Goal: Transaction & Acquisition: Purchase product/service

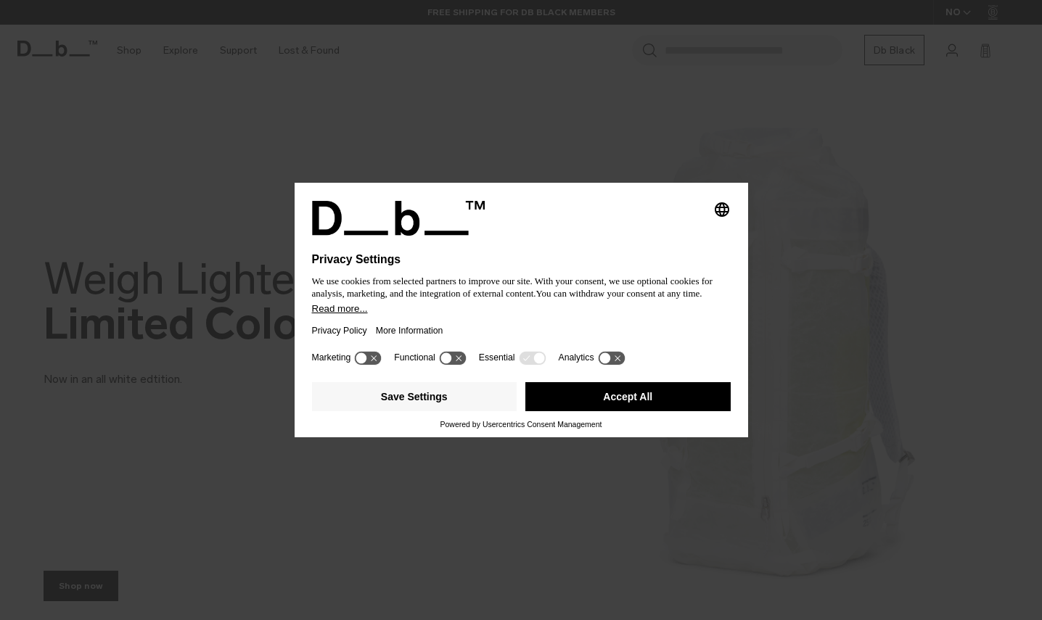
click at [721, 201] on icon "Select language" at bounding box center [721, 209] width 17 height 17
click at [474, 410] on button "Save Settings" at bounding box center [414, 396] width 205 height 29
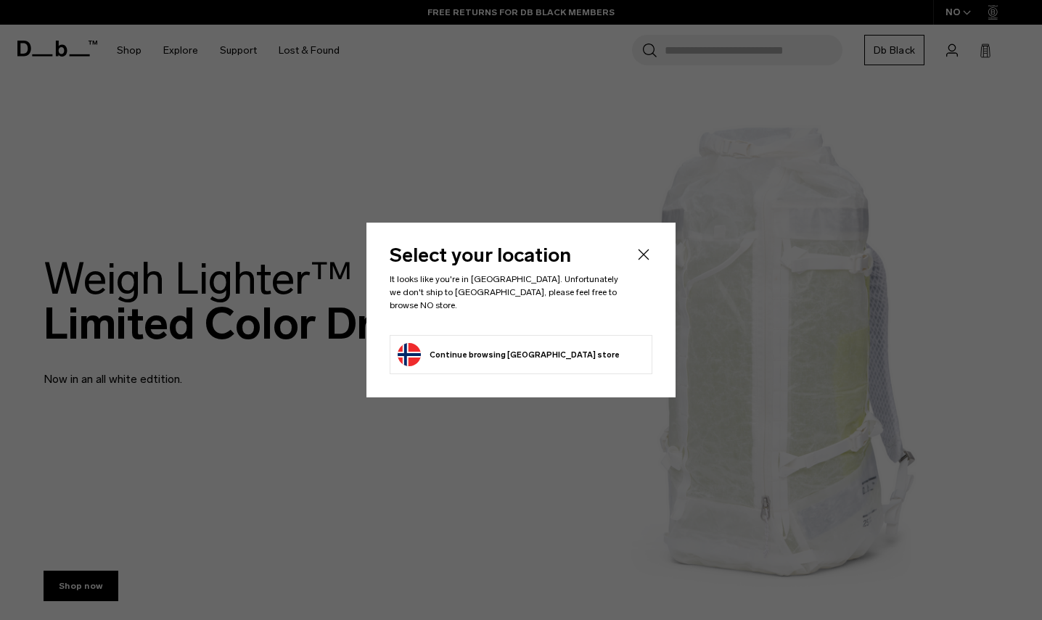
drag, startPoint x: 652, startPoint y: 258, endPoint x: 610, endPoint y: 345, distance: 96.0
click at [621, 336] on div "Select your location It looks like you're in South Korea. Unfortunately we don'…" at bounding box center [520, 310] width 309 height 175
click at [608, 347] on li "Continue browsing Norway store Continue shopping in Norway" at bounding box center [521, 354] width 263 height 39
click at [582, 350] on li "Continue browsing Norway store Continue shopping in Norway" at bounding box center [521, 354] width 263 height 39
click at [519, 345] on button "Continue browsing Norway store Continue shopping in Norway" at bounding box center [509, 354] width 222 height 23
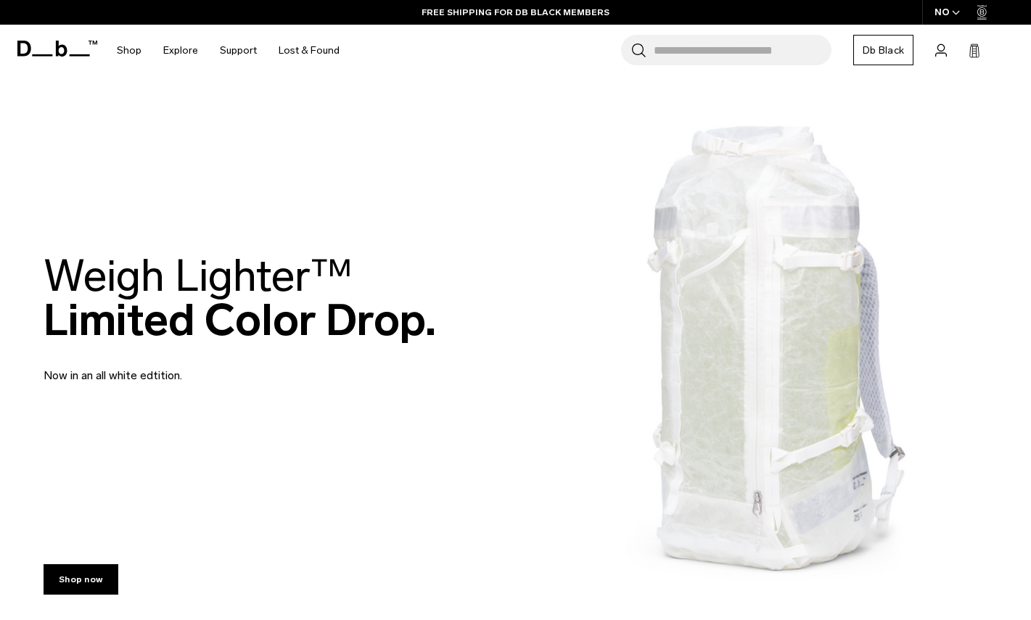
drag, startPoint x: 448, startPoint y: 310, endPoint x: 380, endPoint y: 282, distance: 73.8
click at [380, 282] on div "Weigh Lighter™  Limited Color Drop. Now in an all white edtition." at bounding box center [516, 319] width 944 height 218
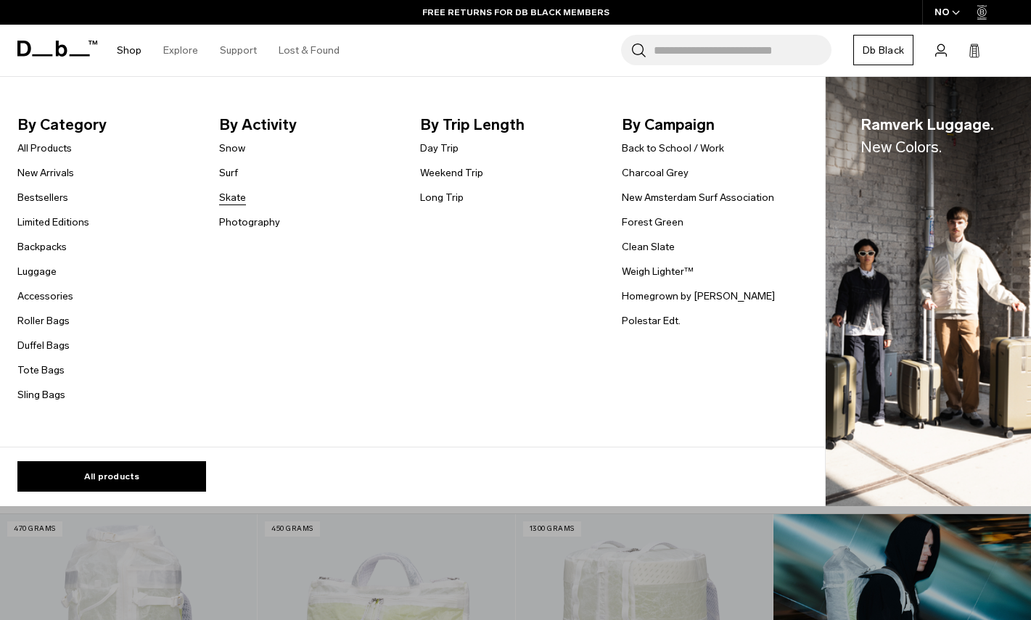
click at [230, 195] on link "Skate" at bounding box center [232, 197] width 27 height 15
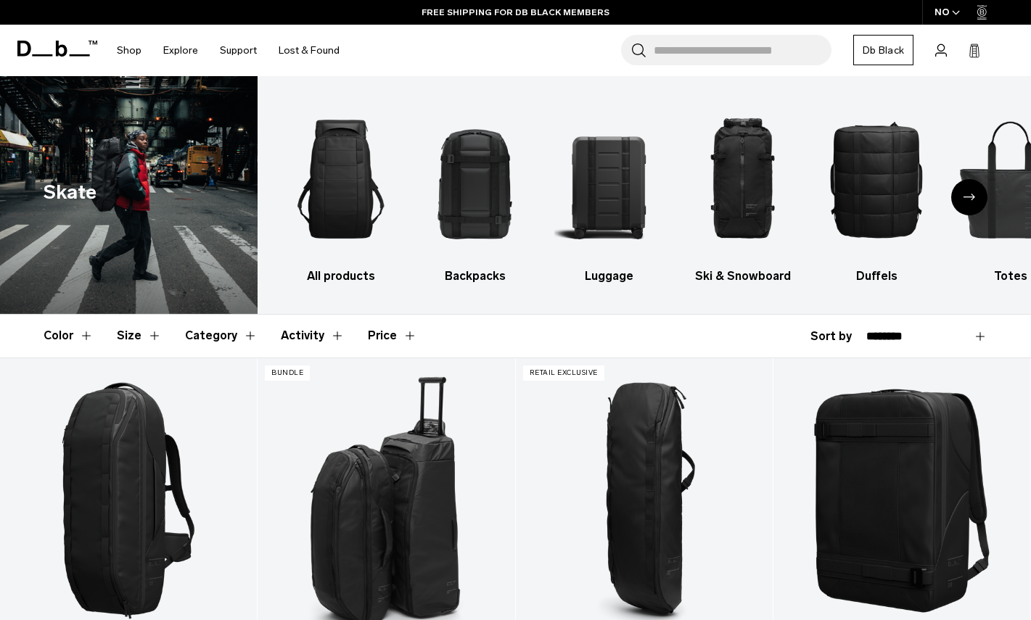
click at [619, 330] on header "Color Size Category Activity Price" at bounding box center [516, 336] width 944 height 42
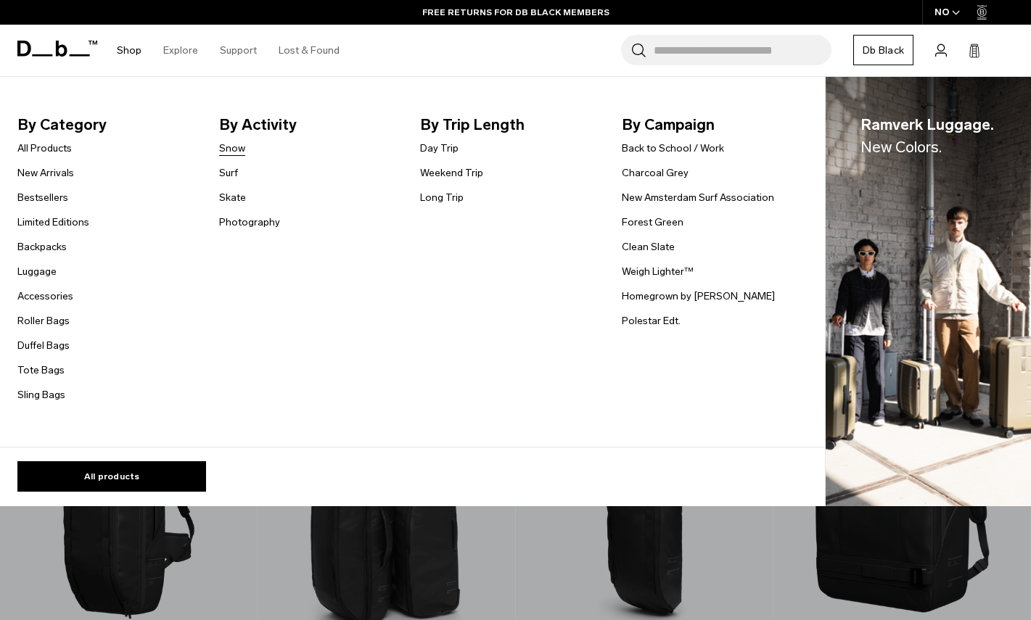
click at [229, 149] on link "Snow" at bounding box center [232, 148] width 26 height 15
